Goal: Information Seeking & Learning: Learn about a topic

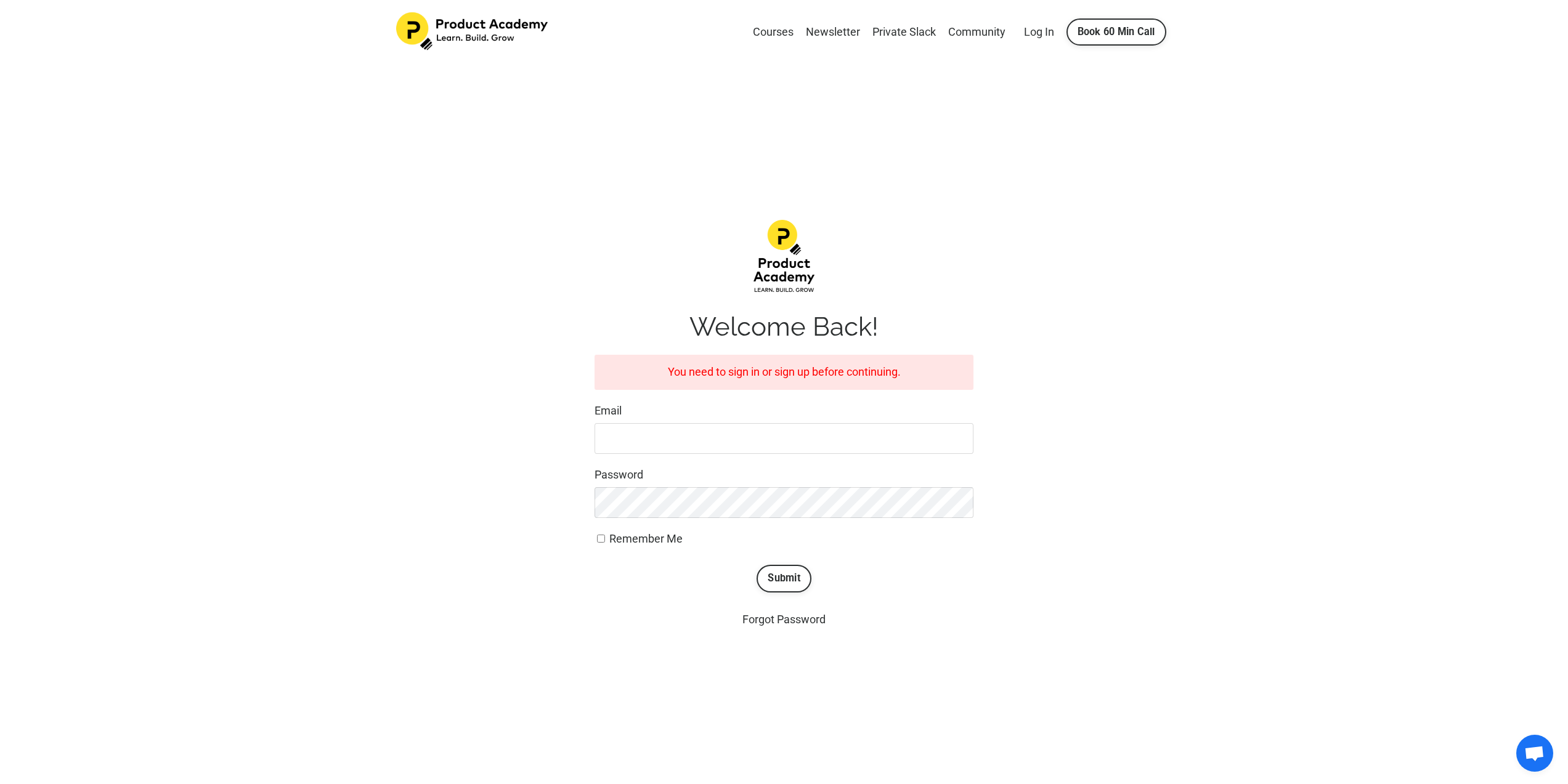
click at [808, 421] on div "Email" at bounding box center [784, 428] width 379 height 52
click at [811, 434] on input "Email" at bounding box center [784, 438] width 379 height 31
type input "arayatakulp@gmail.com"
click at [756, 565] on button "Submit" at bounding box center [783, 578] width 55 height 27
click at [790, 580] on button "Submit" at bounding box center [783, 578] width 55 height 27
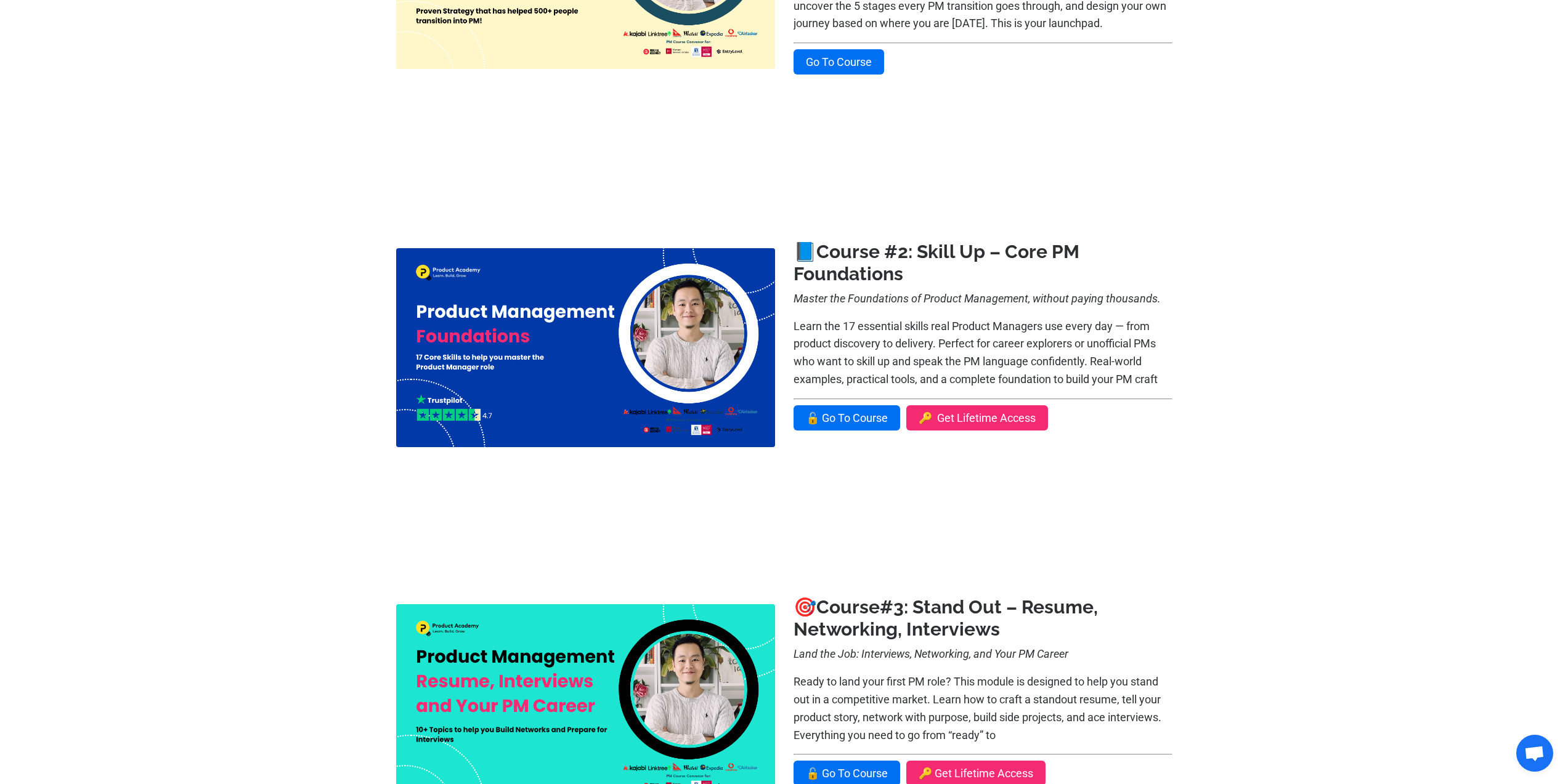
scroll to position [290, 0]
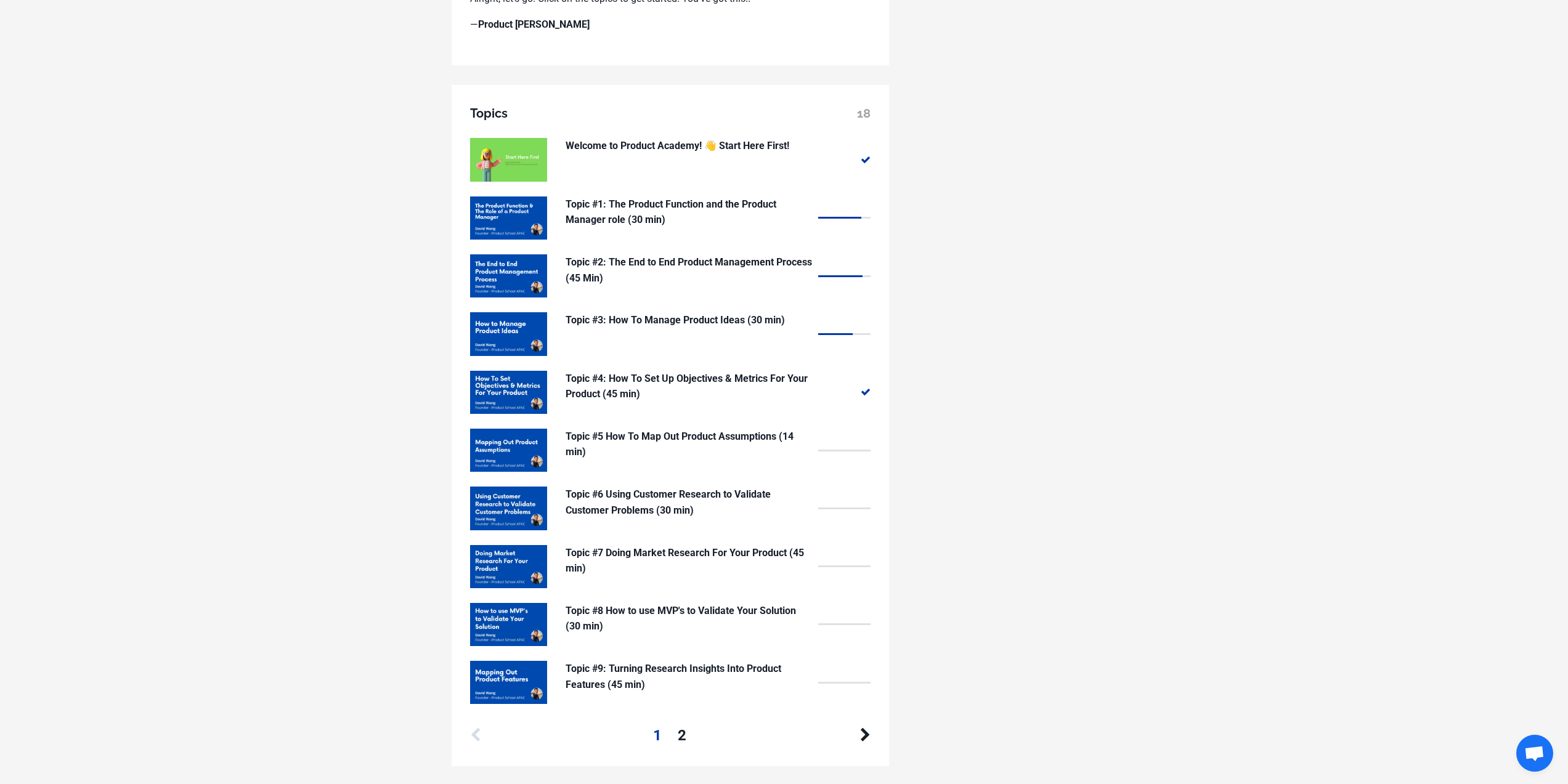
scroll to position [984, 0]
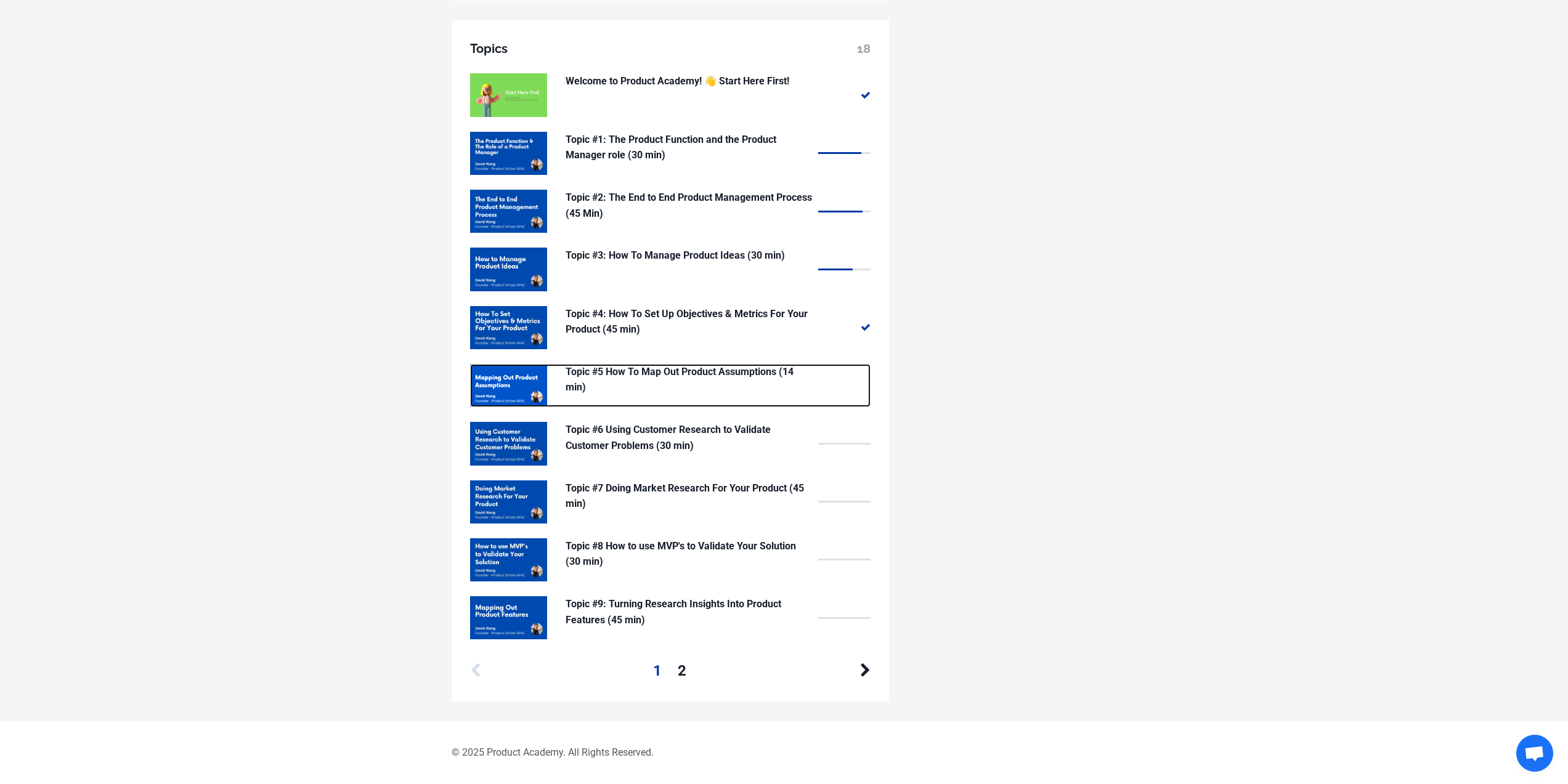
click at [698, 369] on p "Topic #5 How To Map Out Product Assumptions (14 min)" at bounding box center [688, 380] width 246 height 32
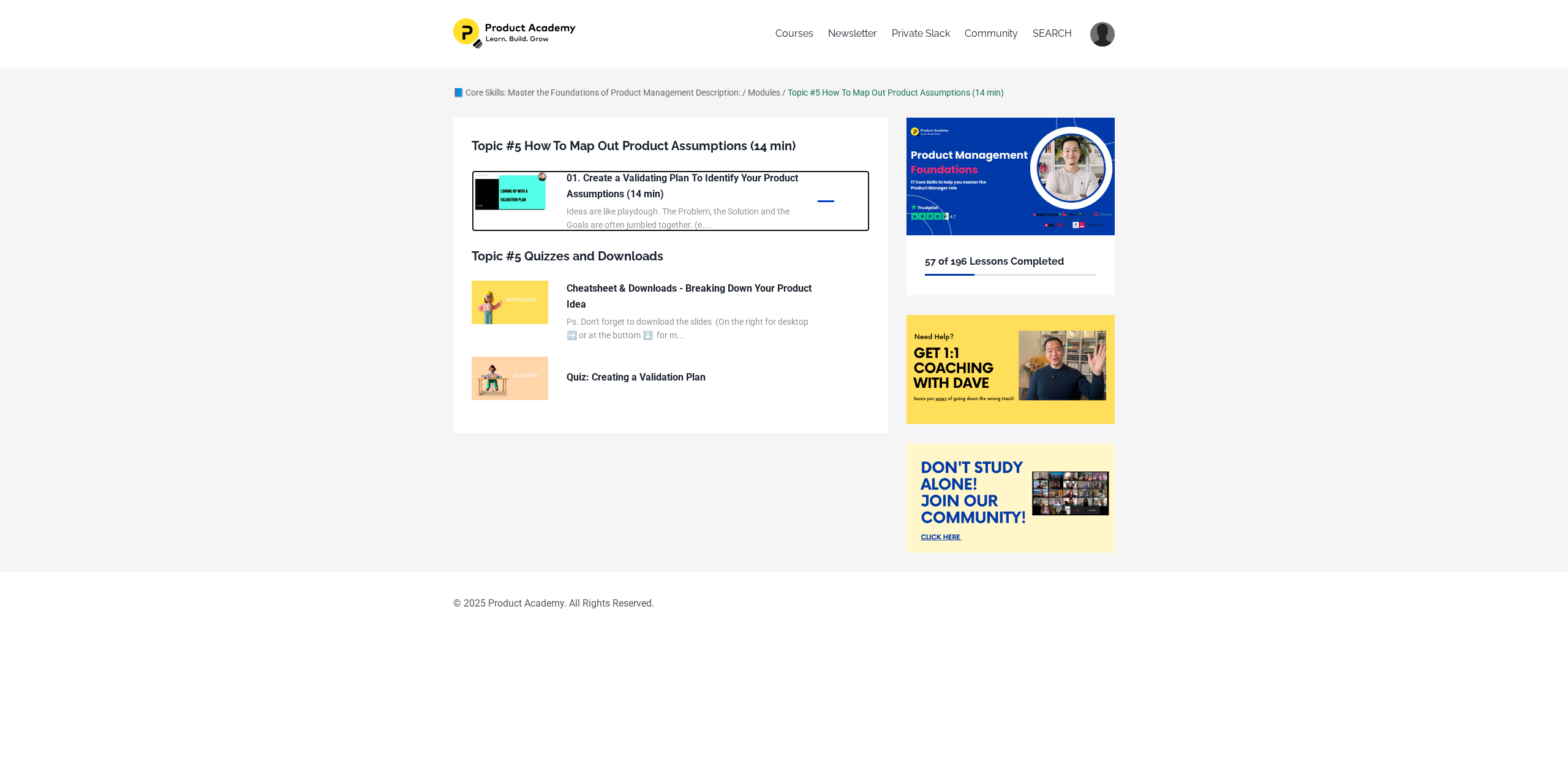
click at [519, 190] on img at bounding box center [509, 191] width 76 height 43
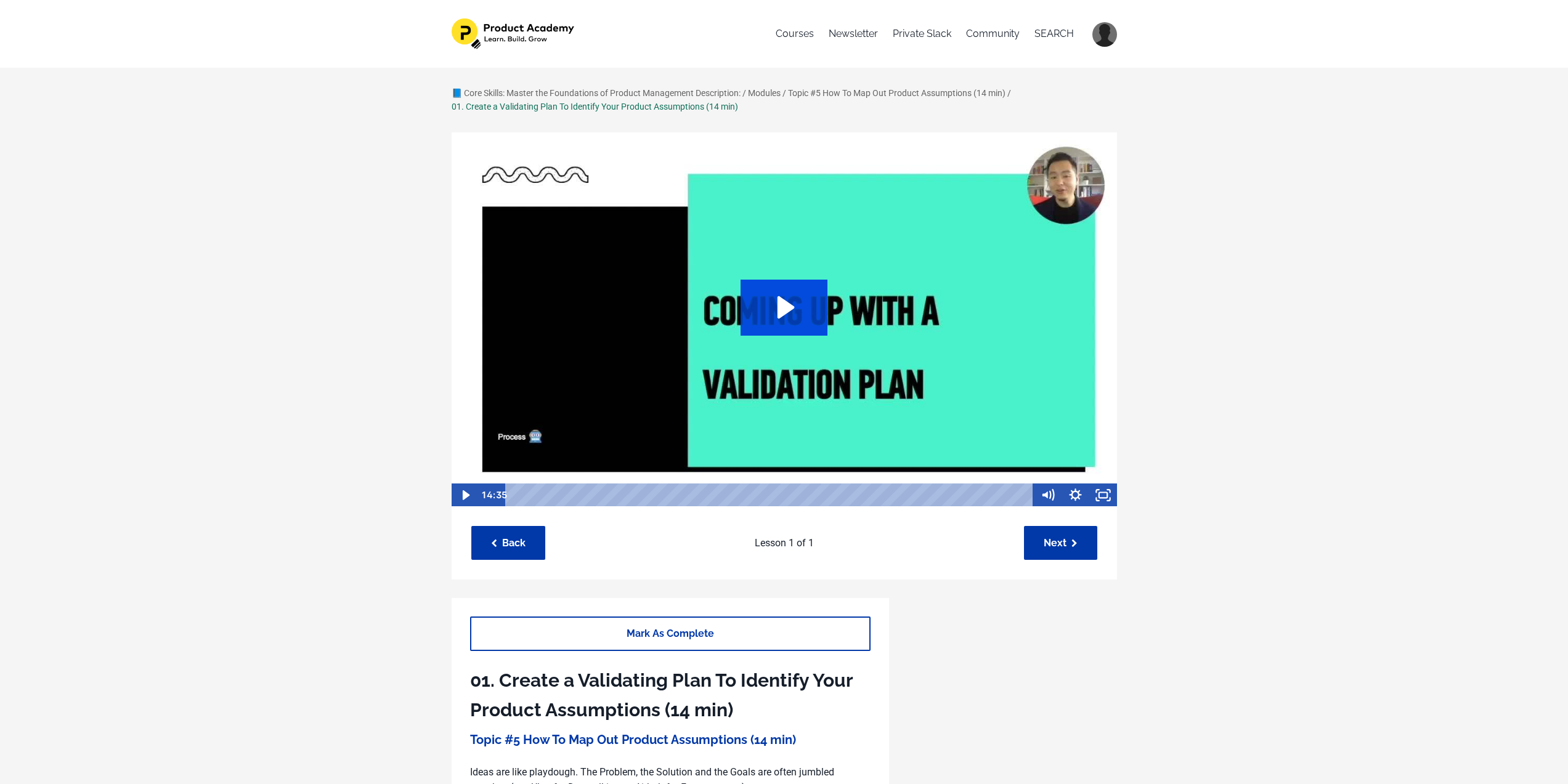
click at [783, 282] on icon "Play Video: /sites/127338/video/a9a7ec7d-fc29-492e-96b9-4e3d14d70d41.mp4" at bounding box center [783, 308] width 87 height 56
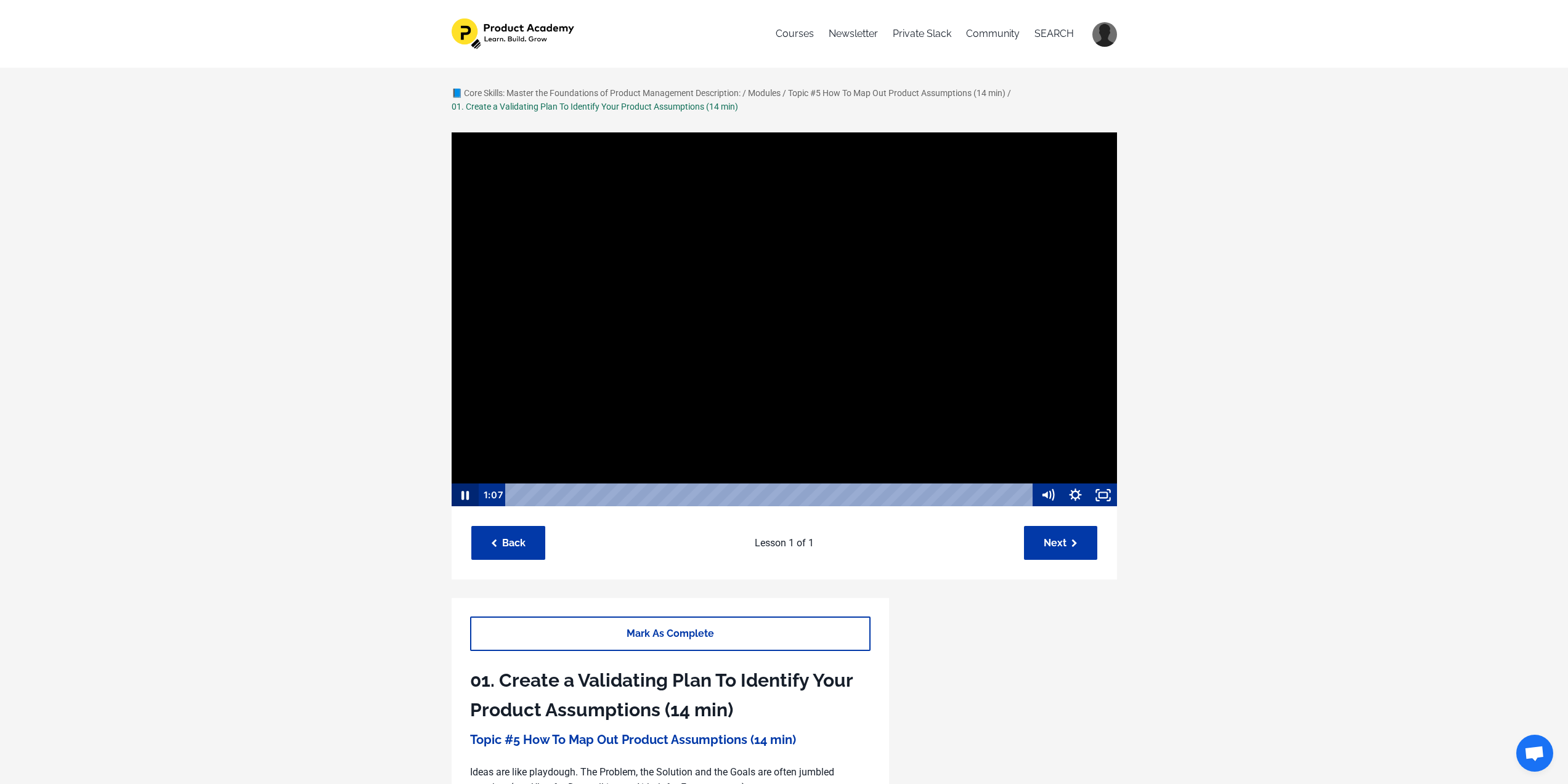
click at [459, 497] on icon "Pause" at bounding box center [464, 494] width 28 height 23
click at [733, 199] on div at bounding box center [784, 319] width 666 height 376
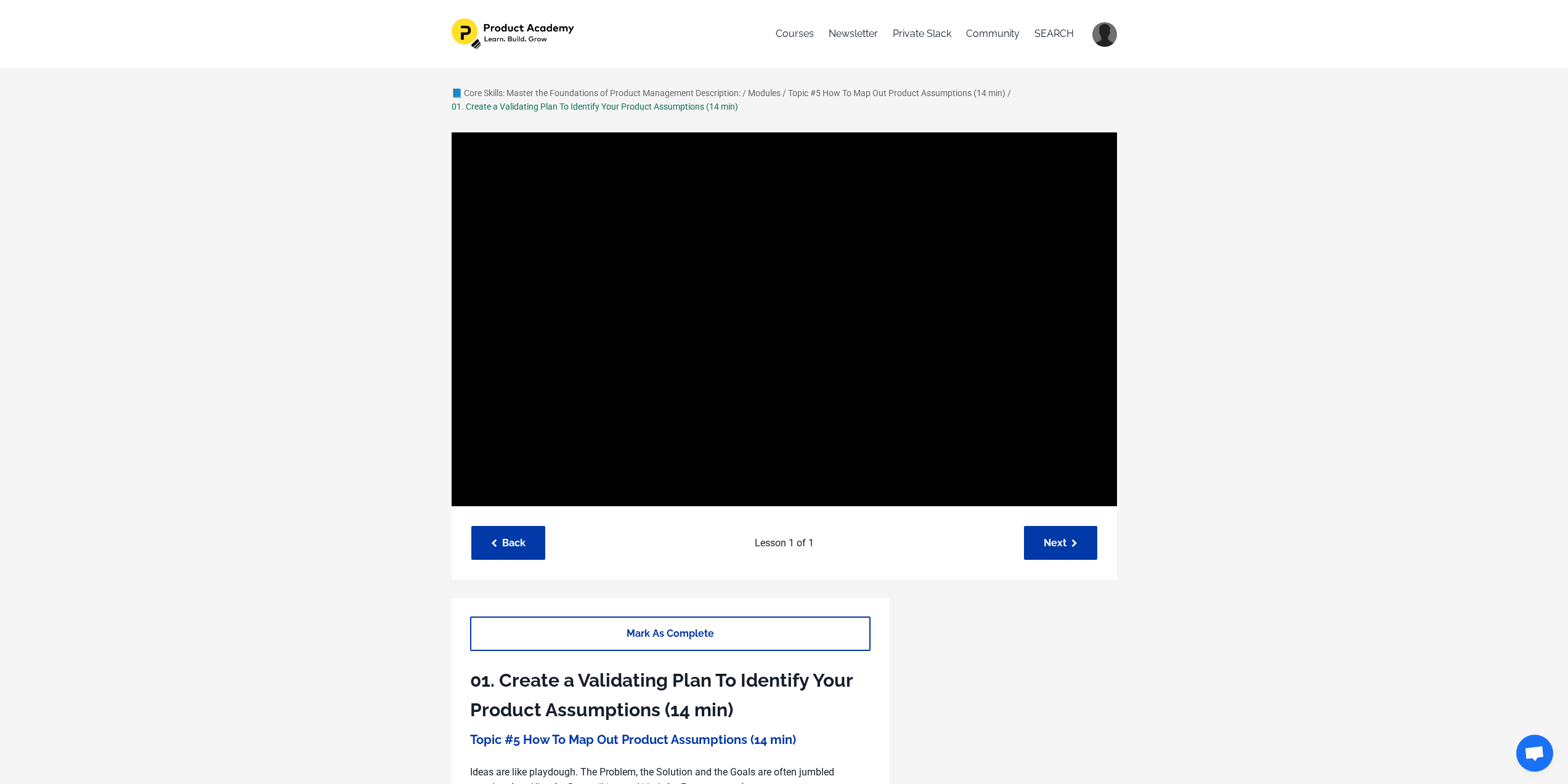
click at [733, 199] on div at bounding box center [784, 319] width 666 height 376
